Goal: Register for event/course

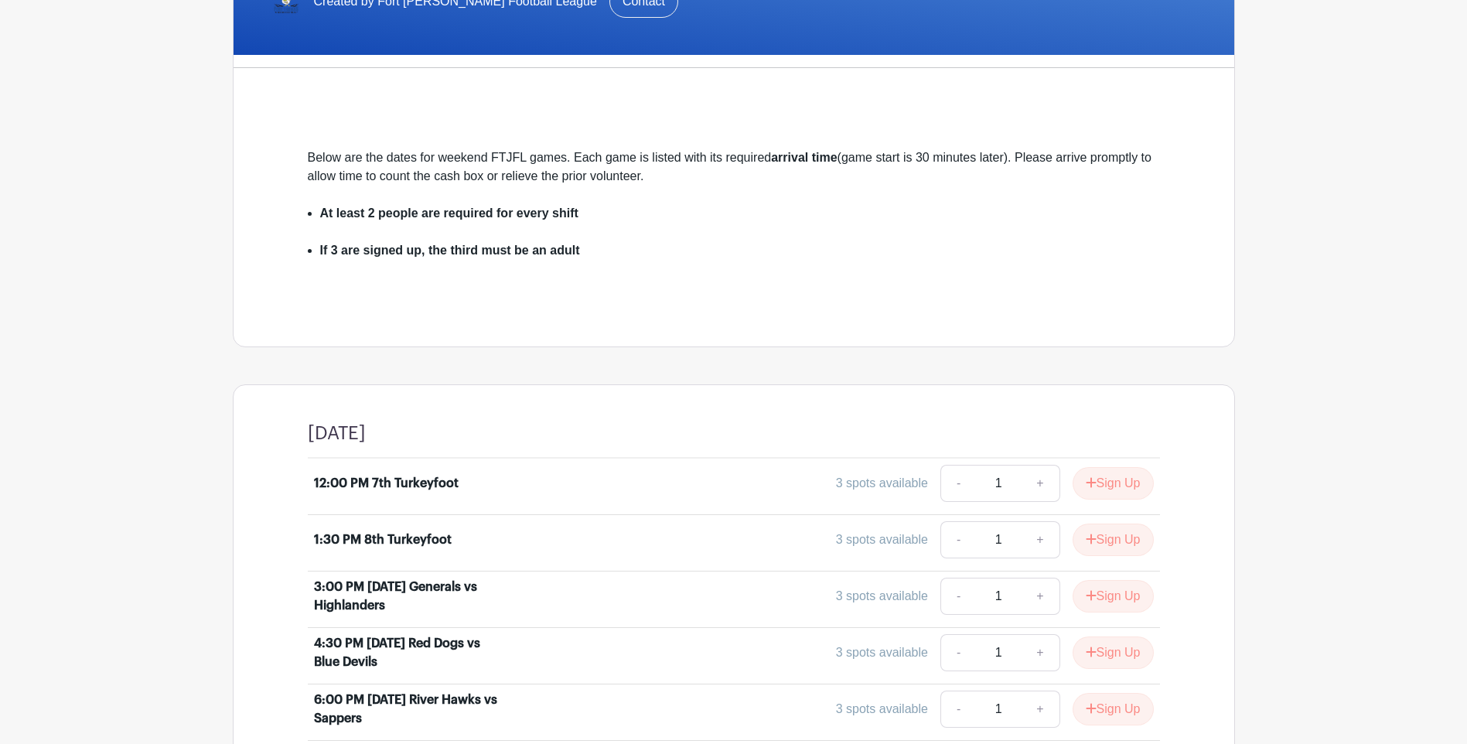
scroll to position [562, 0]
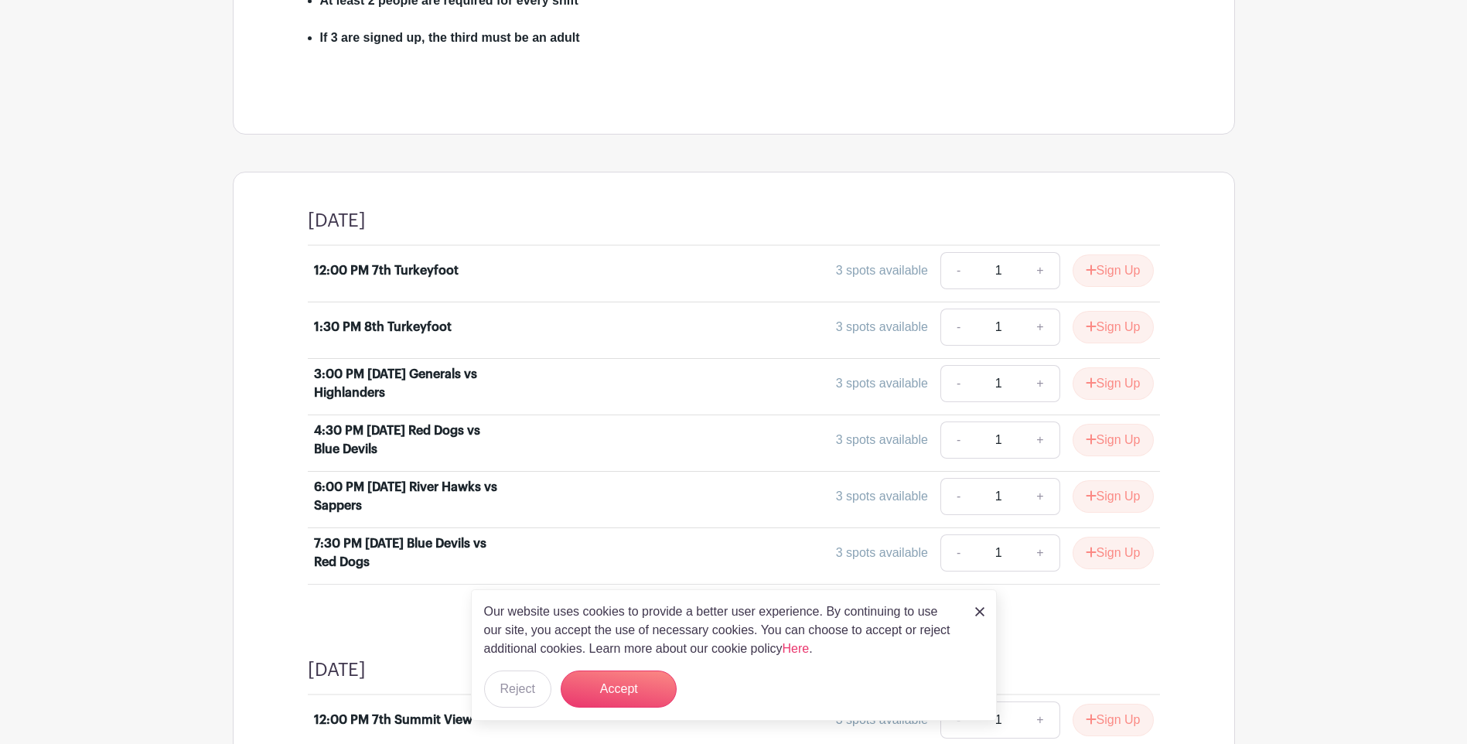
click at [975, 610] on img at bounding box center [979, 611] width 9 height 9
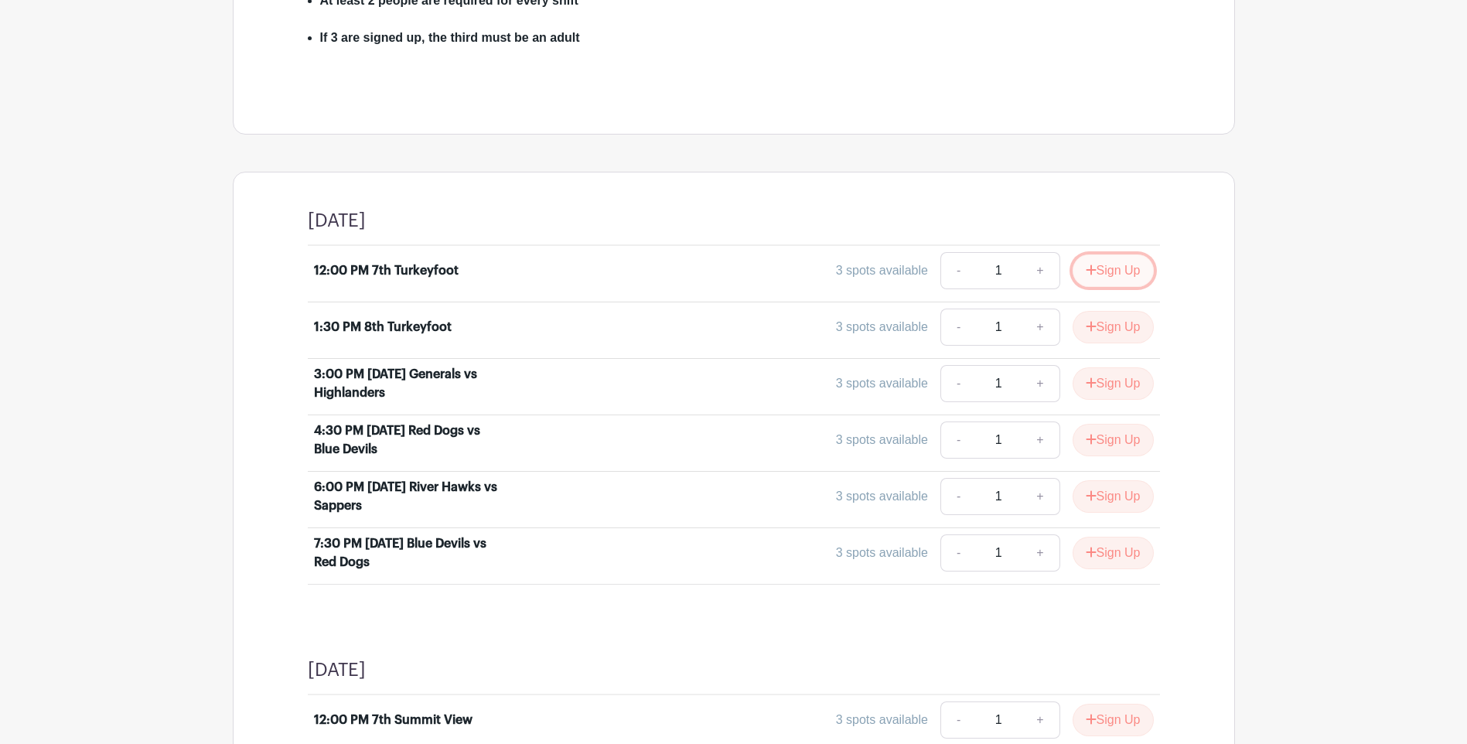
click at [1127, 264] on button "Sign Up" at bounding box center [1112, 270] width 81 height 32
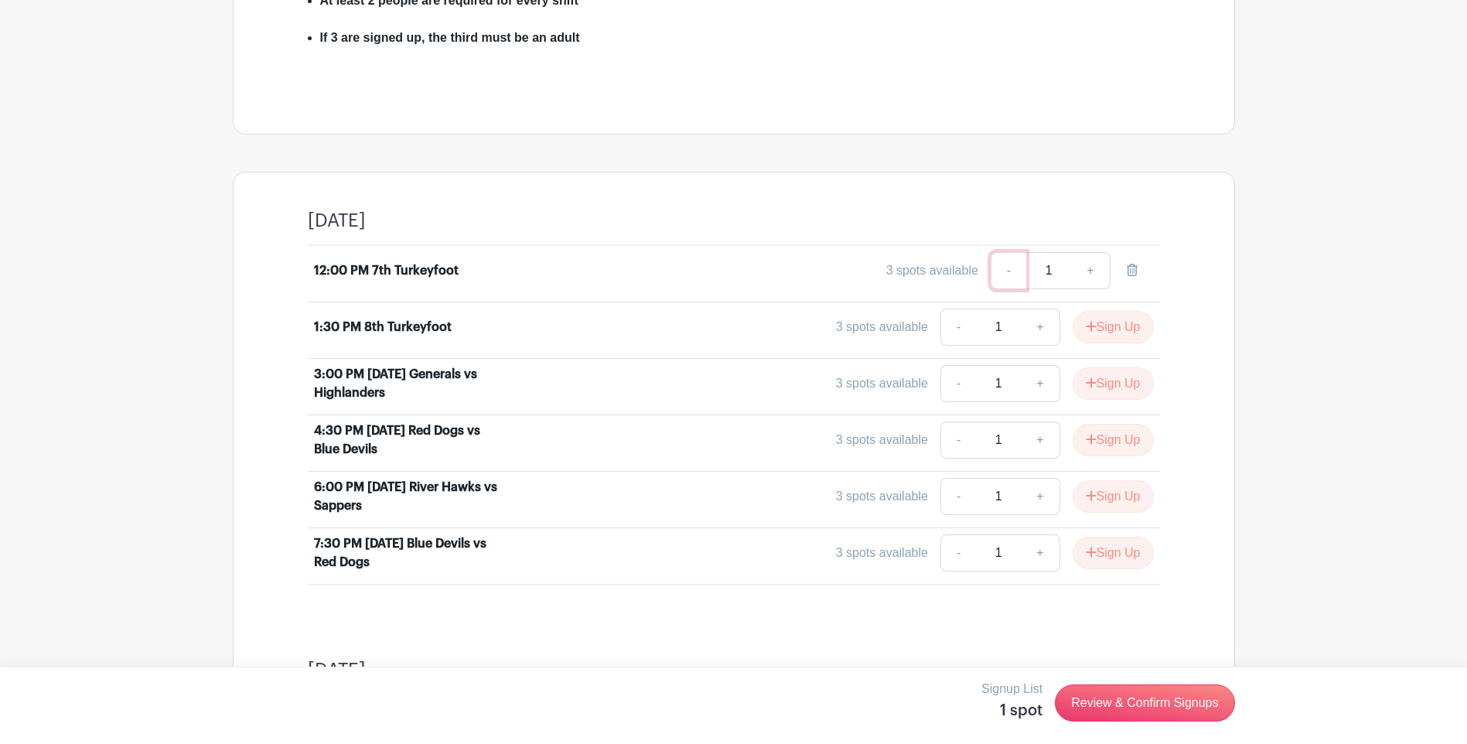
click at [1003, 270] on link "-" at bounding box center [1008, 270] width 36 height 37
click at [996, 273] on link "-" at bounding box center [1008, 270] width 36 height 37
click at [1130, 271] on icon at bounding box center [1131, 270] width 11 height 12
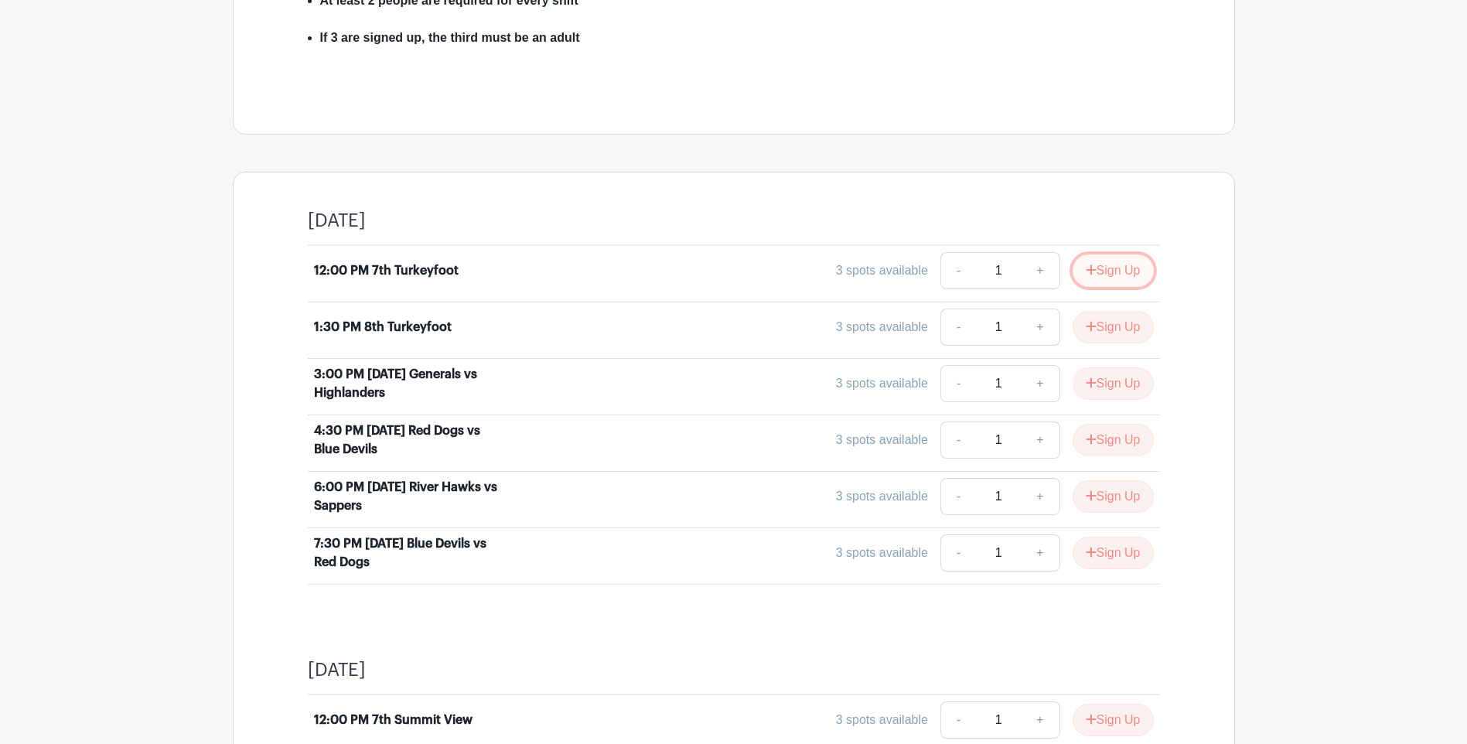
click at [1130, 268] on button "Sign Up" at bounding box center [1112, 270] width 81 height 32
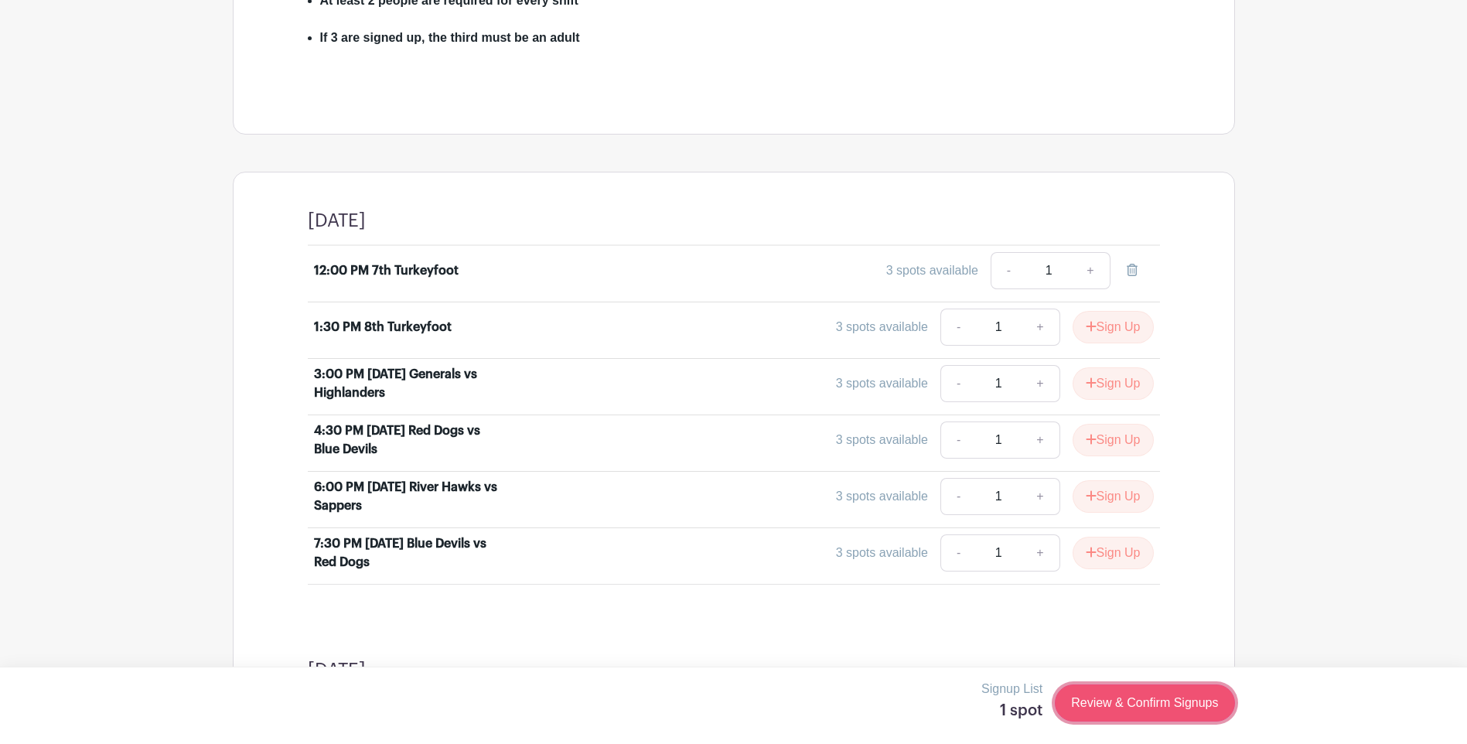
click at [1091, 696] on link "Review & Confirm Signups" at bounding box center [1144, 702] width 179 height 37
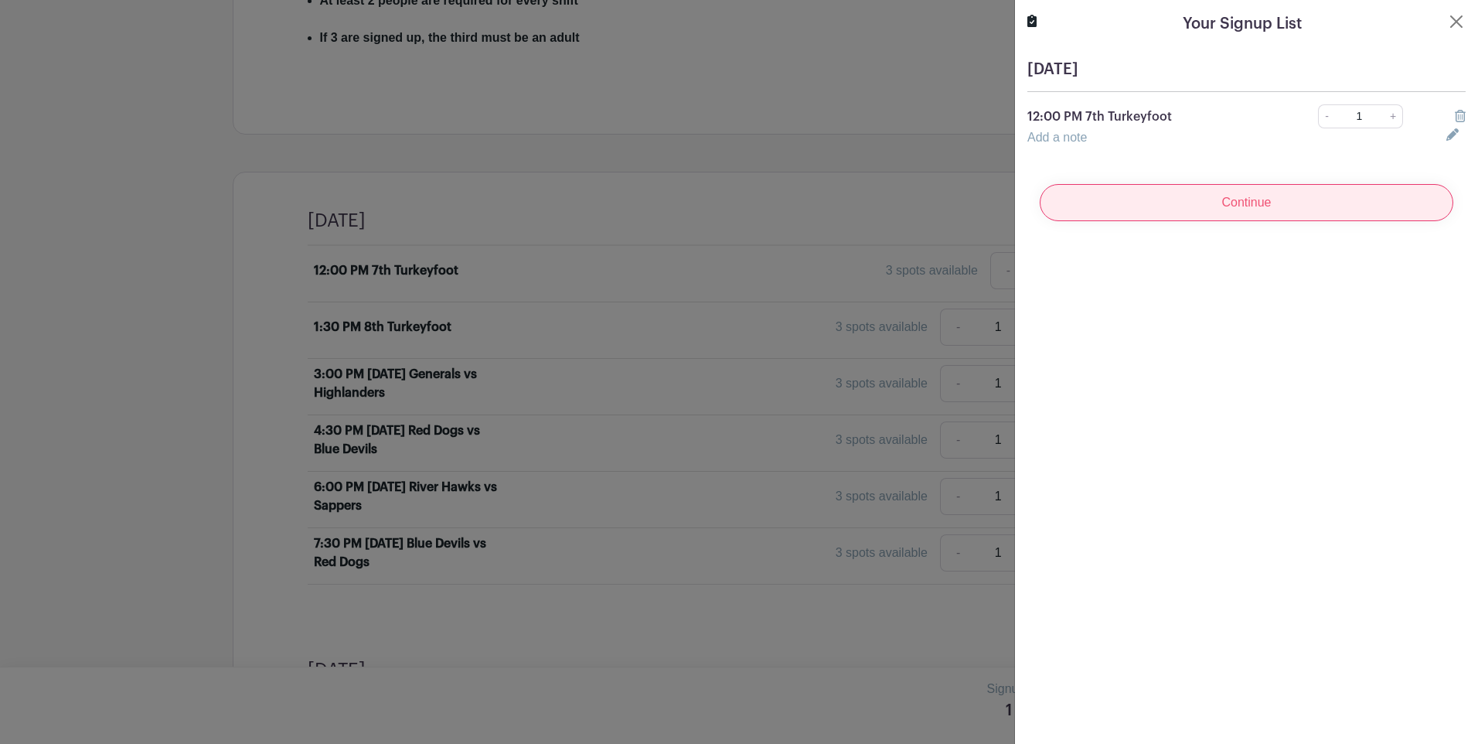
click at [1297, 193] on input "Continue" at bounding box center [1247, 202] width 414 height 37
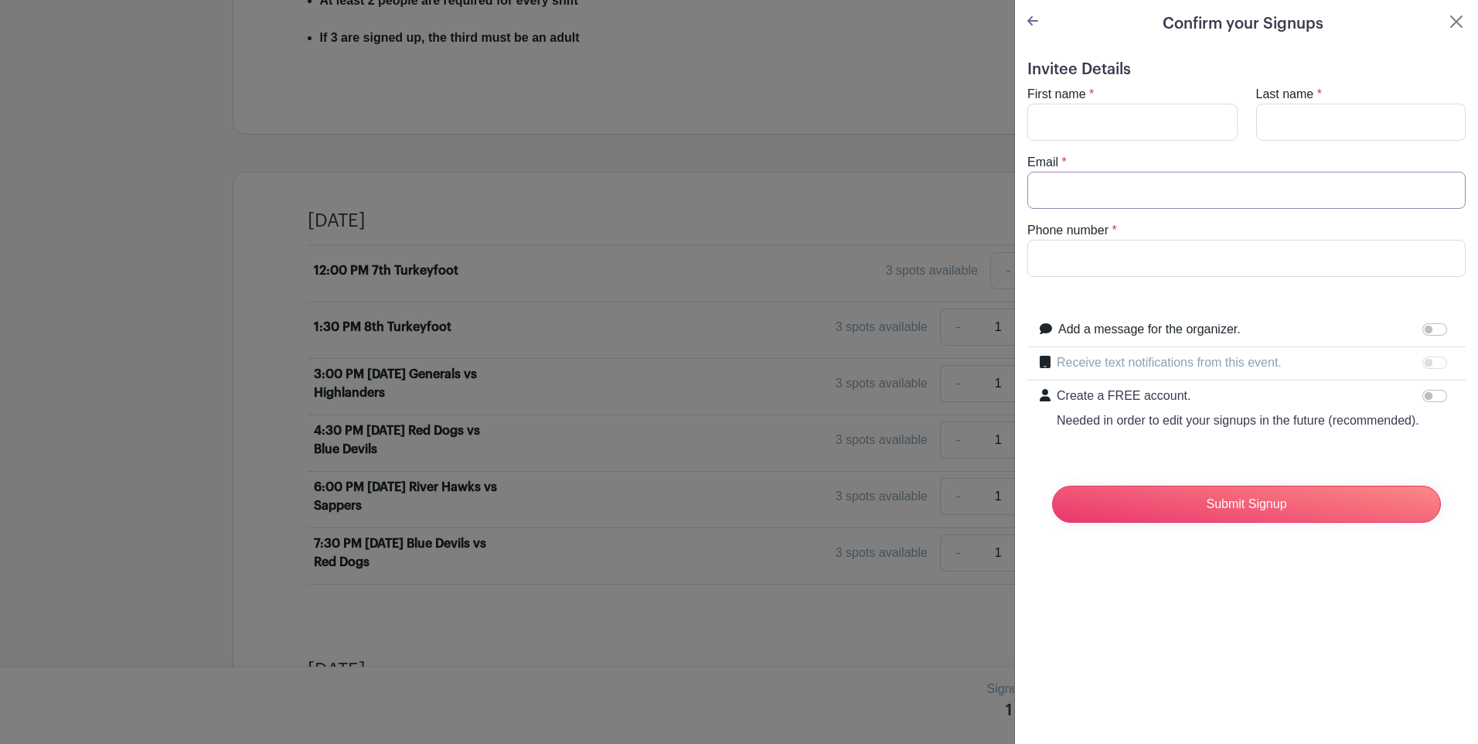
type input "[EMAIL_ADDRESS][DOMAIN_NAME]"
click at [1447, 27] on button "Close" at bounding box center [1456, 21] width 19 height 19
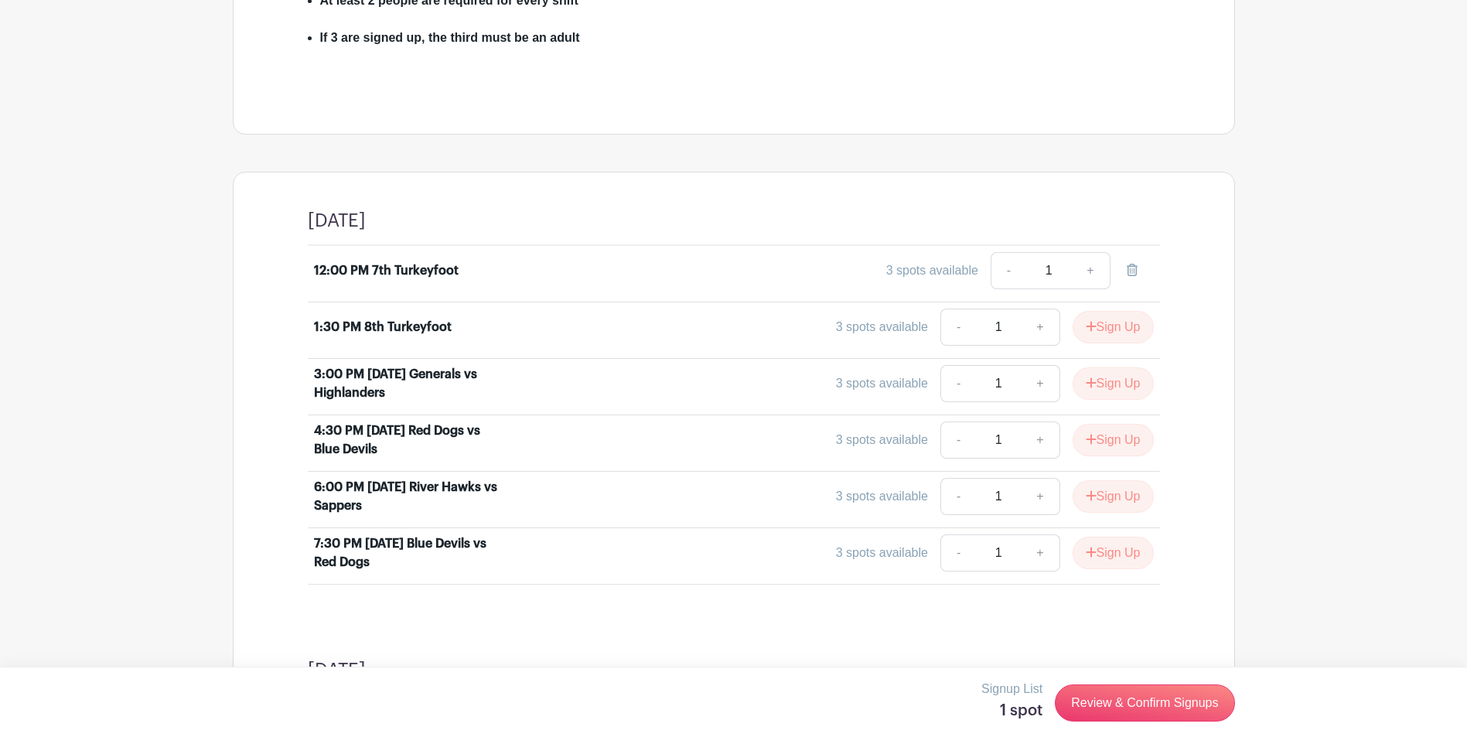
scroll to position [0, 0]
